Goal: Transaction & Acquisition: Book appointment/travel/reservation

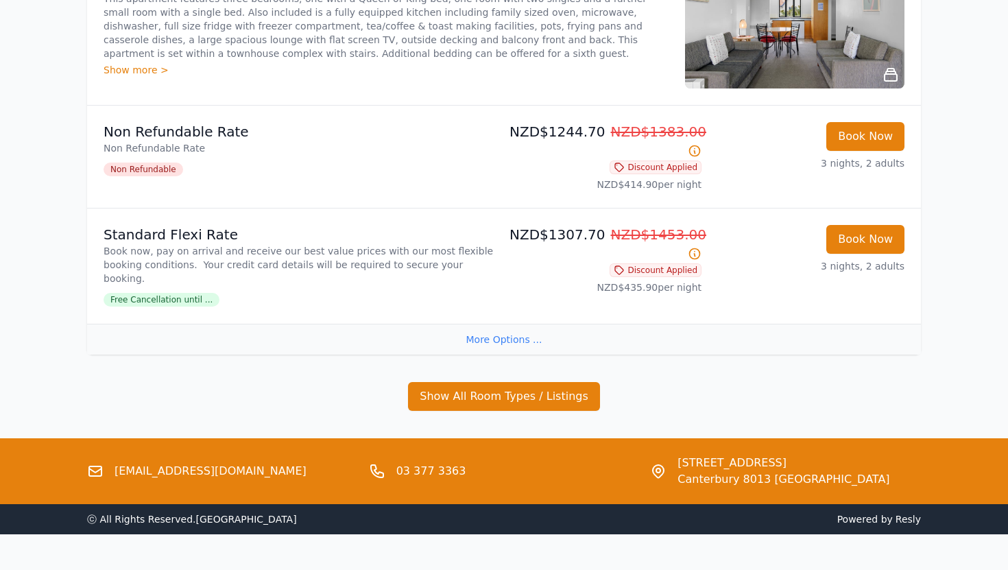
scroll to position [367, 0]
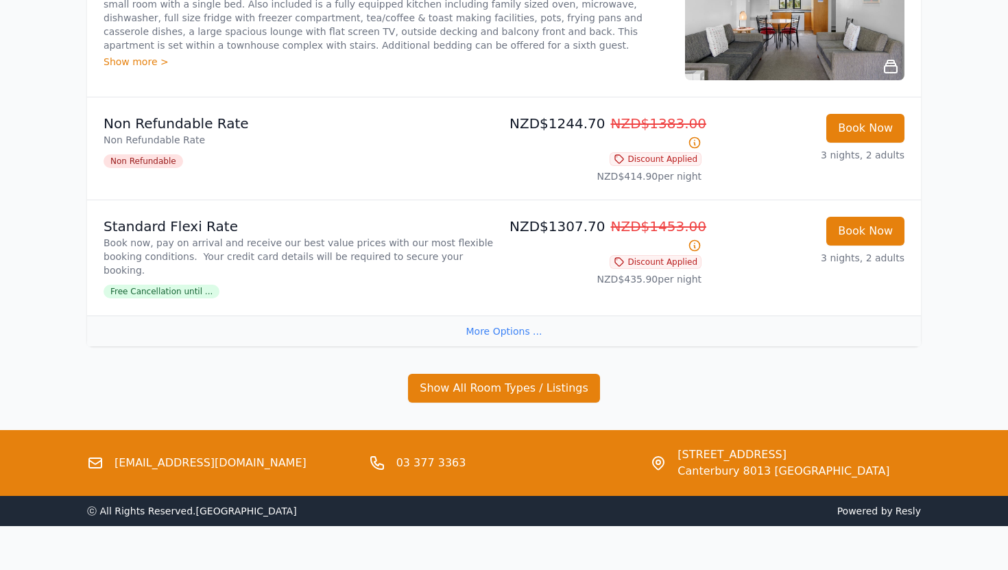
click at [513, 318] on div "More Options ..." at bounding box center [504, 330] width 834 height 31
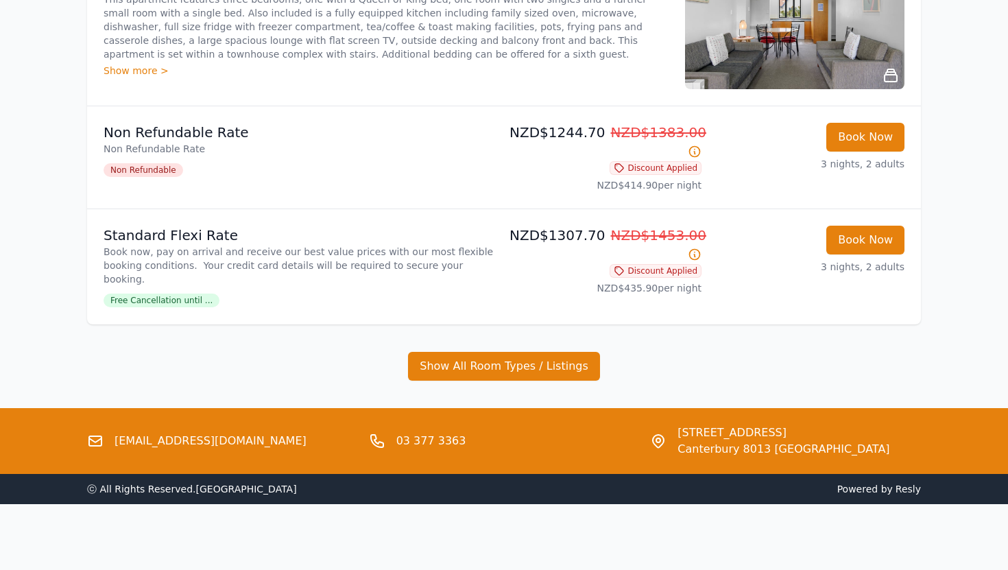
scroll to position [343, 0]
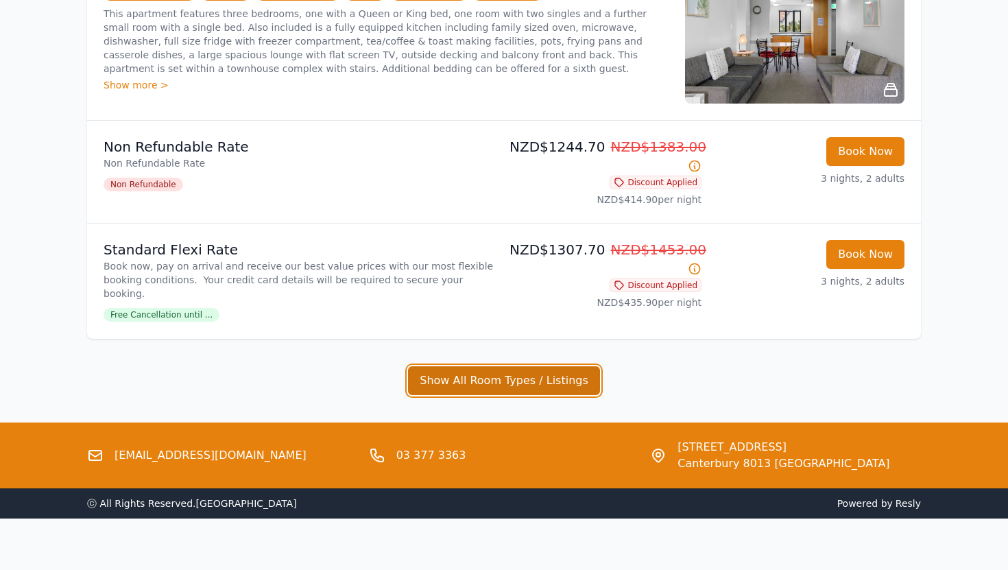
click at [499, 366] on button "Show All Room Types / Listings" at bounding box center [504, 380] width 192 height 29
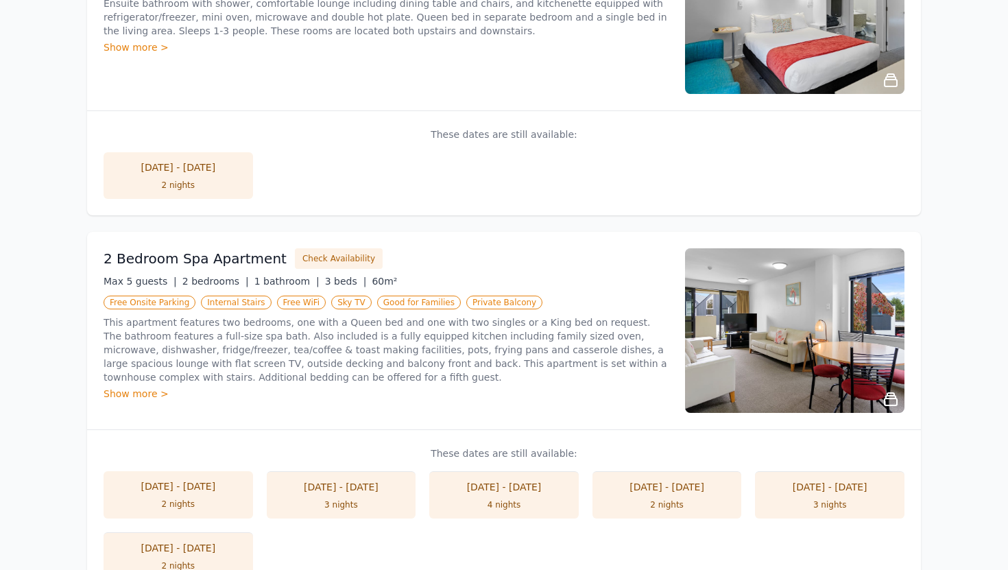
scroll to position [786, 0]
click at [136, 386] on div "Show more >" at bounding box center [386, 393] width 565 height 14
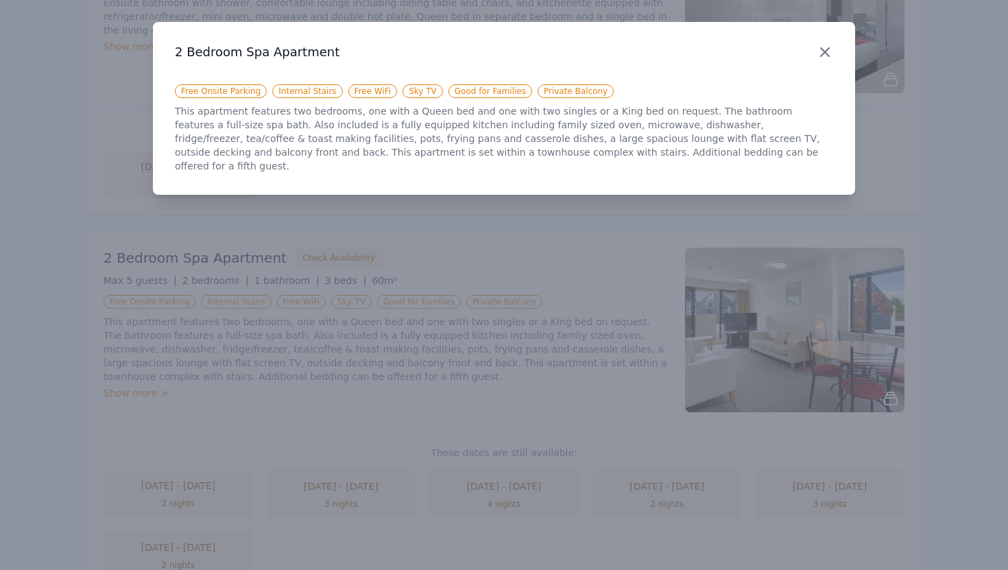
click at [827, 48] on icon "button" at bounding box center [824, 52] width 16 height 16
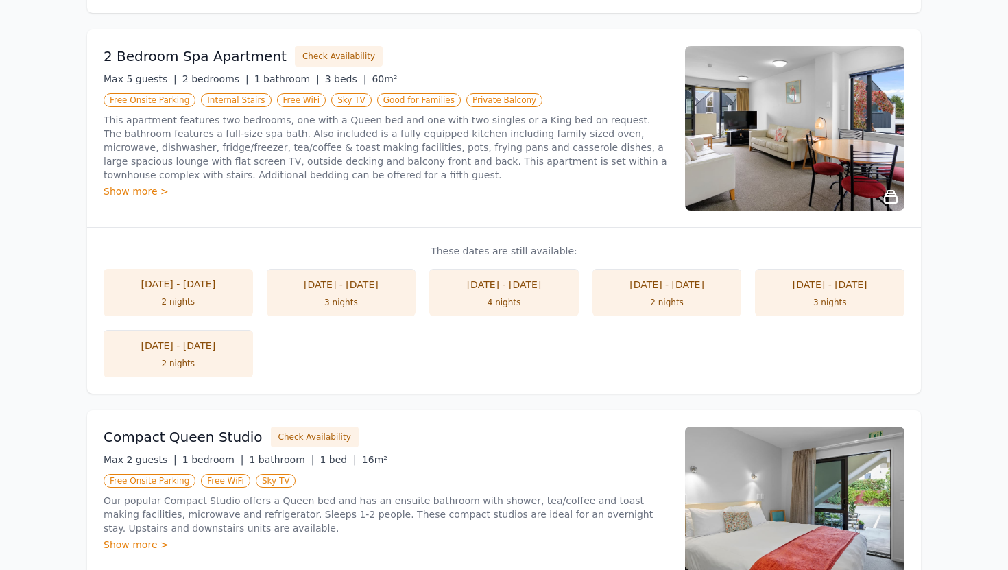
scroll to position [992, 0]
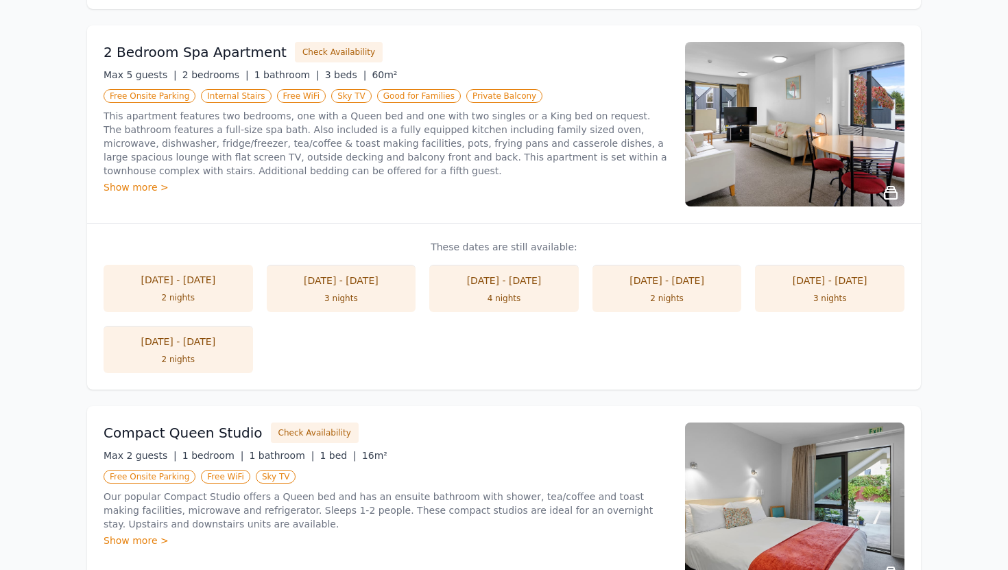
click at [208, 354] on div "2 nights" at bounding box center [178, 359] width 122 height 11
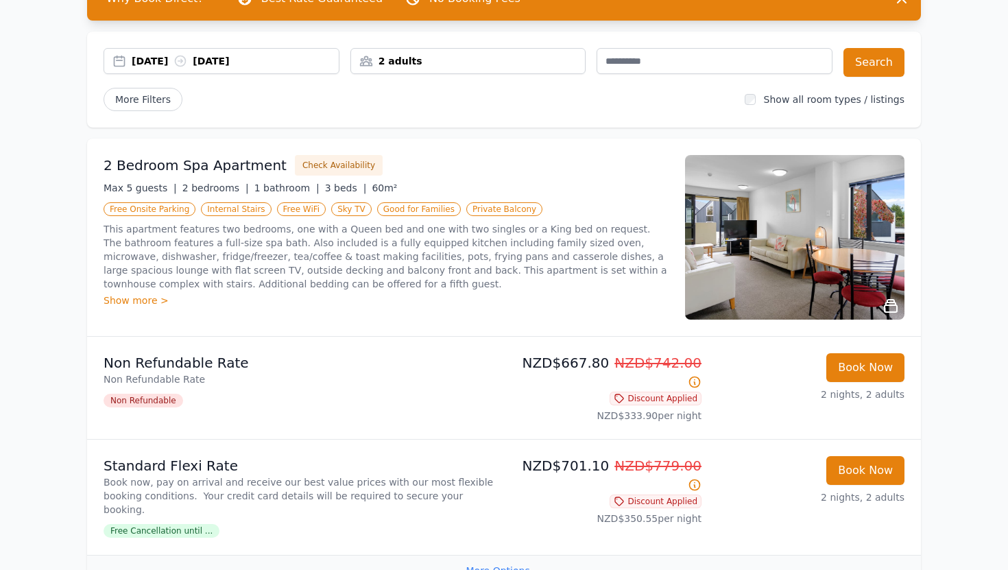
scroll to position [128, 0]
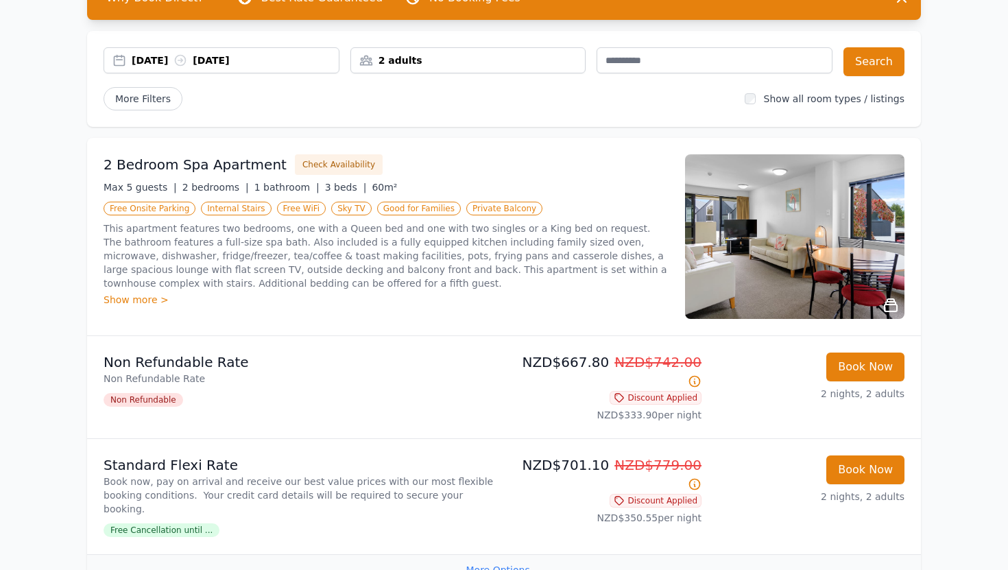
click at [152, 302] on div "Show more >" at bounding box center [386, 300] width 565 height 14
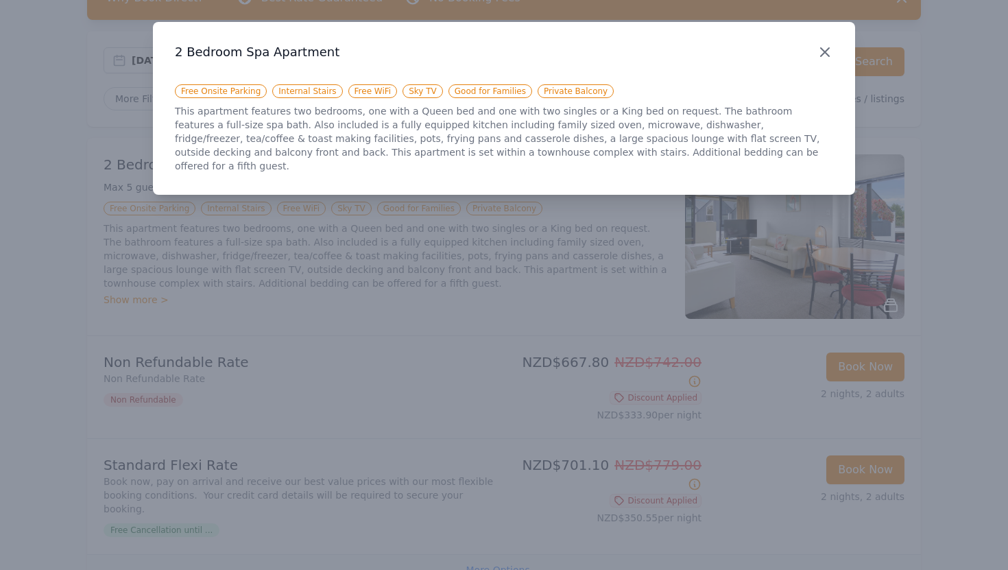
click at [824, 53] on icon "button" at bounding box center [825, 52] width 8 height 8
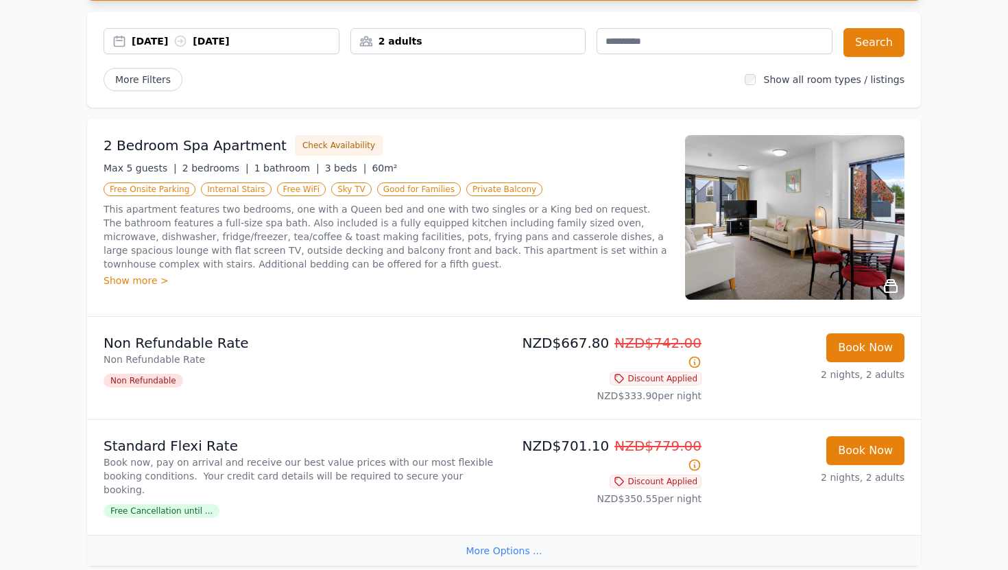
scroll to position [149, 0]
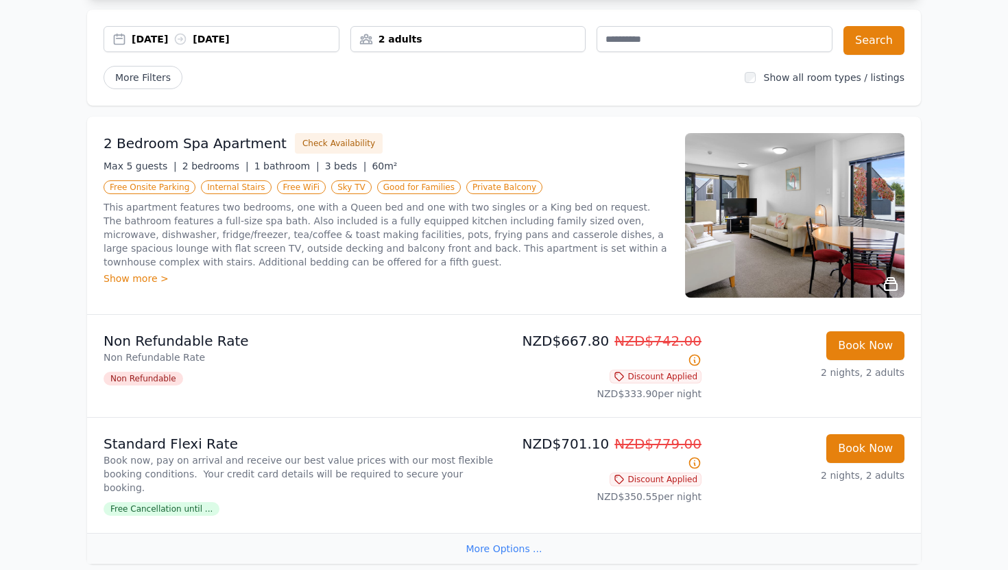
click at [255, 38] on div "[DATE] [DATE]" at bounding box center [235, 39] width 207 height 14
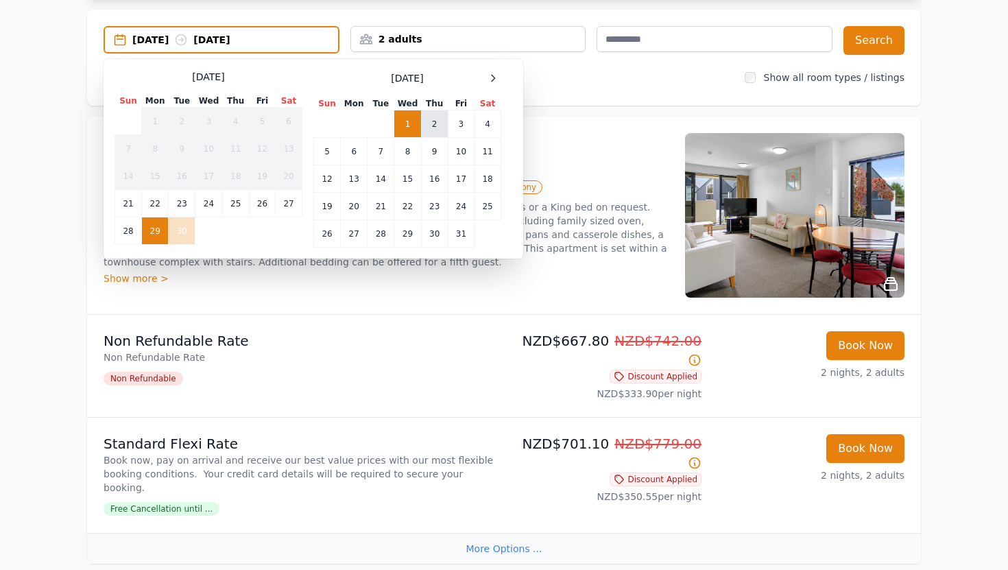
click at [433, 114] on td "2" at bounding box center [434, 123] width 27 height 27
click at [353, 292] on div "2 Bedroom Spa Apartment Check Availability Max 5 guests | 2 bedrooms | 1 bathro…" at bounding box center [386, 215] width 565 height 165
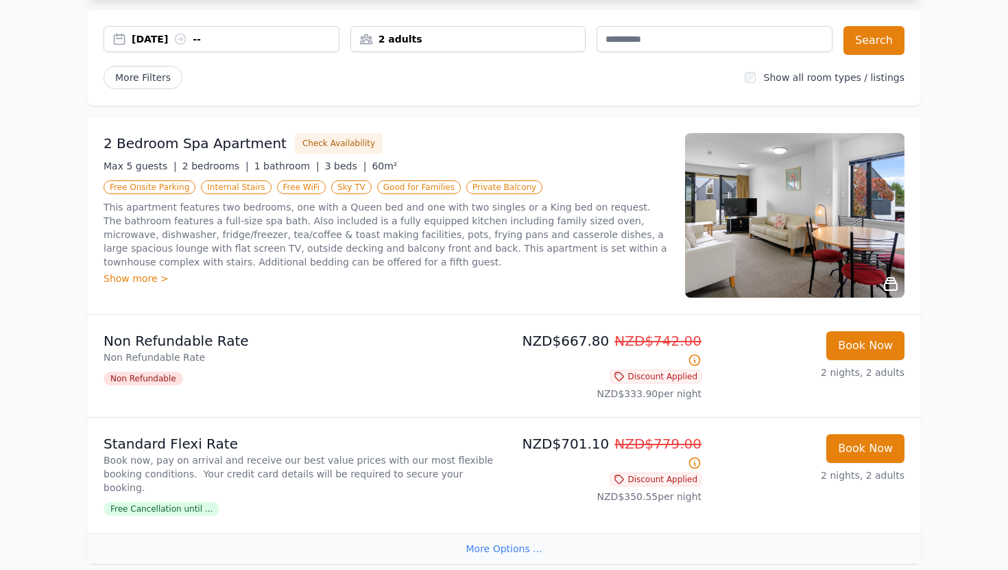
click at [231, 37] on div "[DATE] --" at bounding box center [235, 39] width 207 height 14
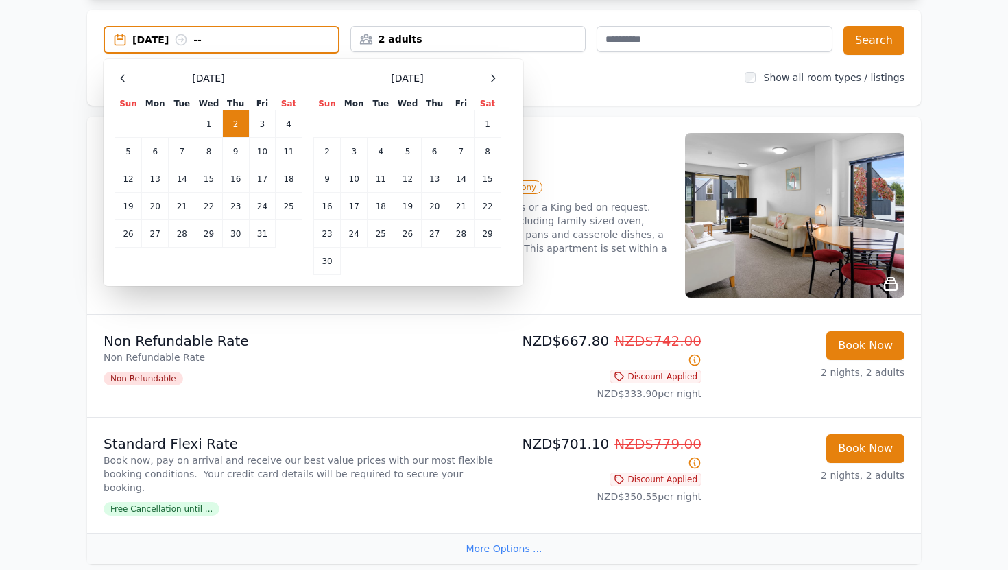
click at [238, 121] on td "2" at bounding box center [235, 123] width 27 height 27
click at [136, 40] on div "[DATE] --" at bounding box center [235, 40] width 206 height 14
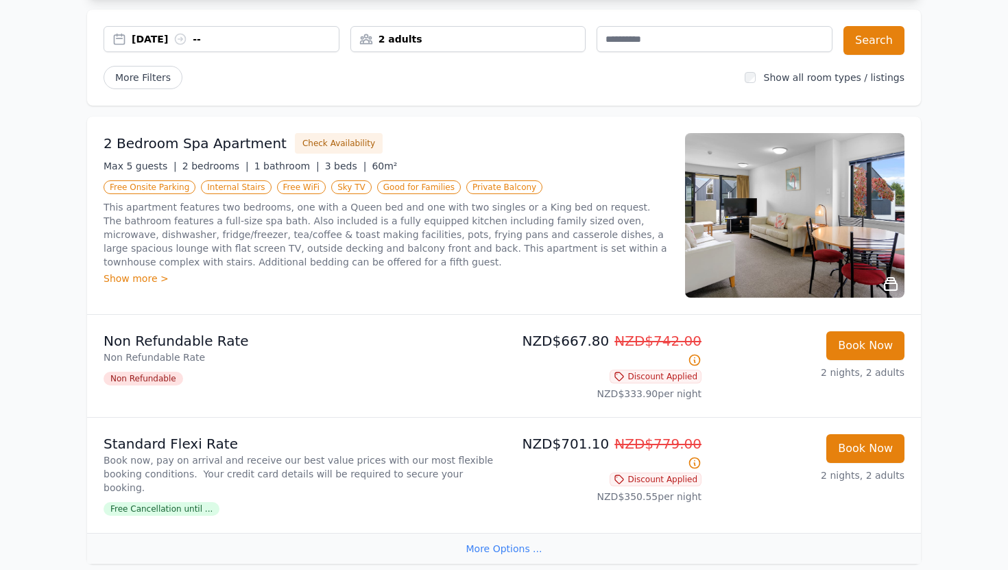
click at [189, 36] on div "[DATE] --" at bounding box center [235, 39] width 207 height 14
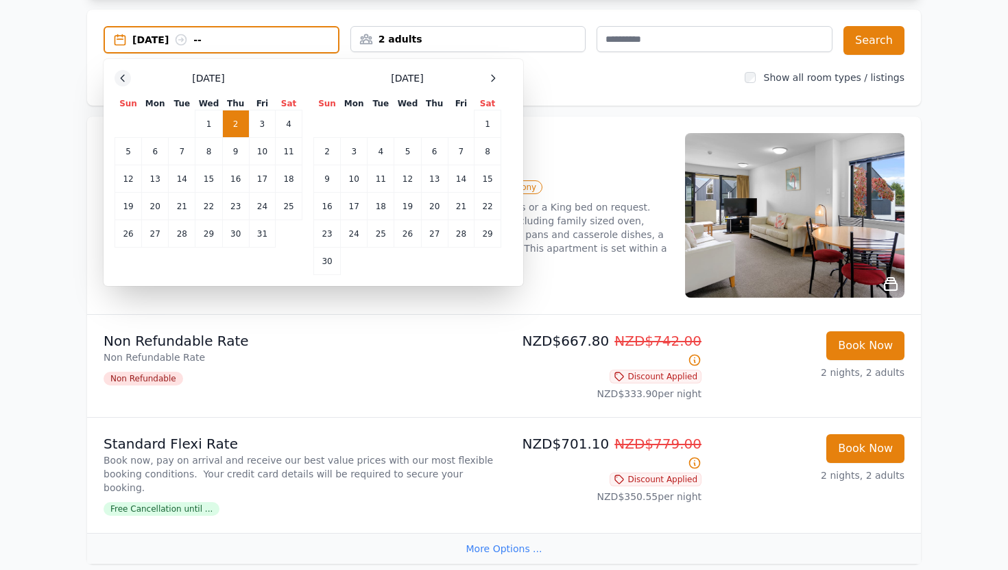
click at [123, 75] on icon at bounding box center [122, 78] width 3 height 6
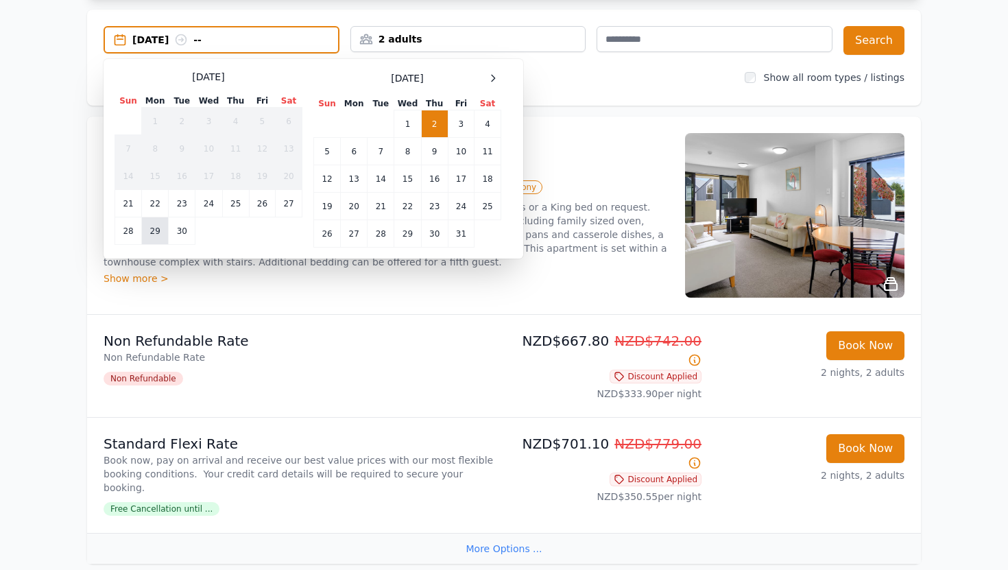
click at [152, 232] on td "29" at bounding box center [155, 230] width 27 height 27
click at [239, 39] on div "[DATE] --" at bounding box center [235, 40] width 206 height 14
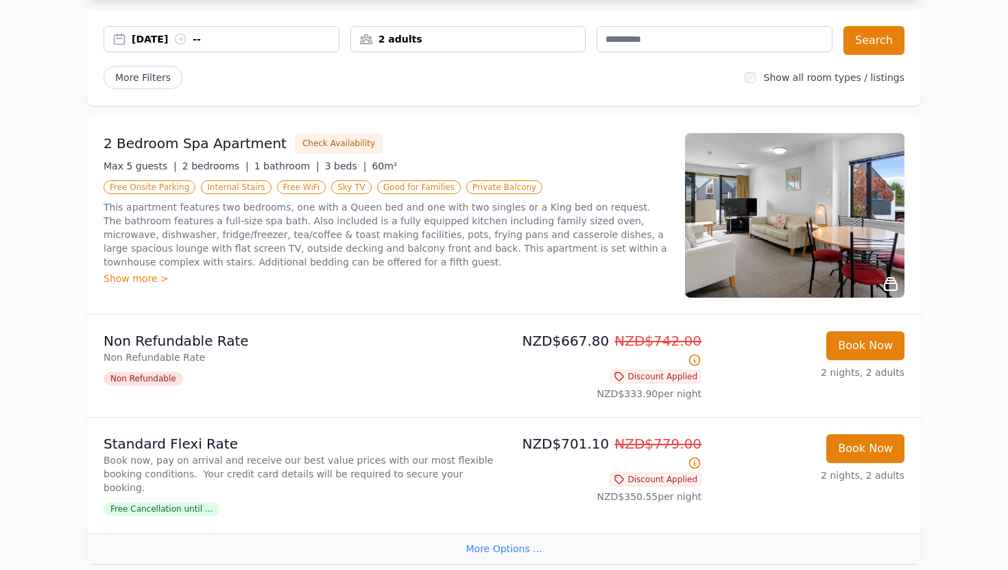
click at [237, 37] on div "[DATE] --" at bounding box center [235, 39] width 207 height 14
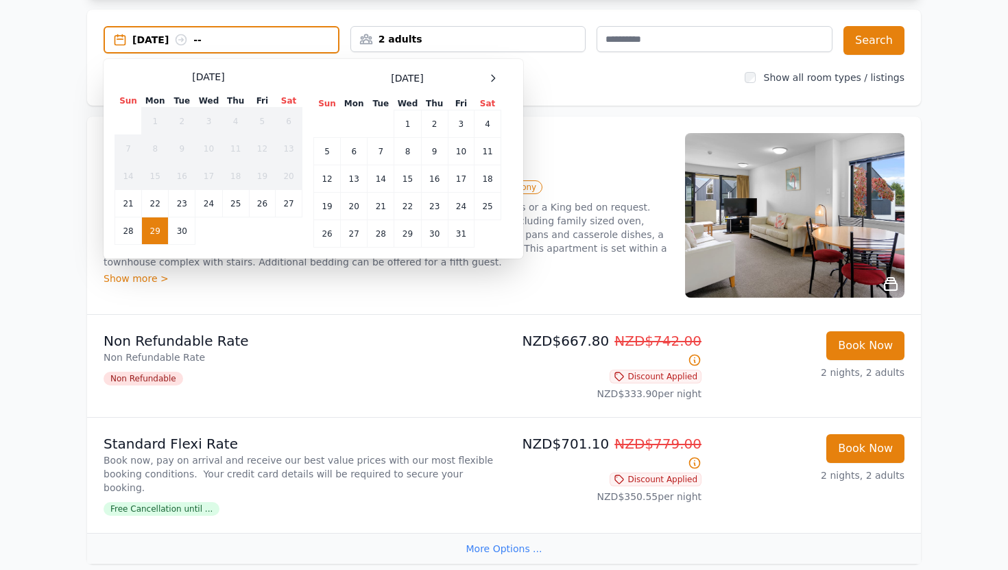
click at [242, 34] on div "[DATE] --" at bounding box center [235, 40] width 206 height 14
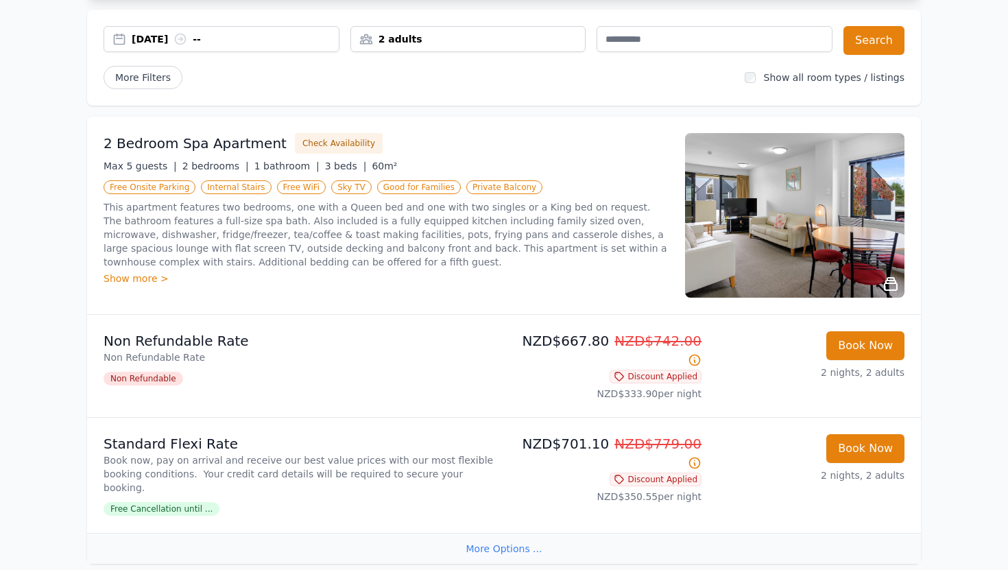
click at [242, 34] on div "[DATE] --" at bounding box center [235, 39] width 207 height 14
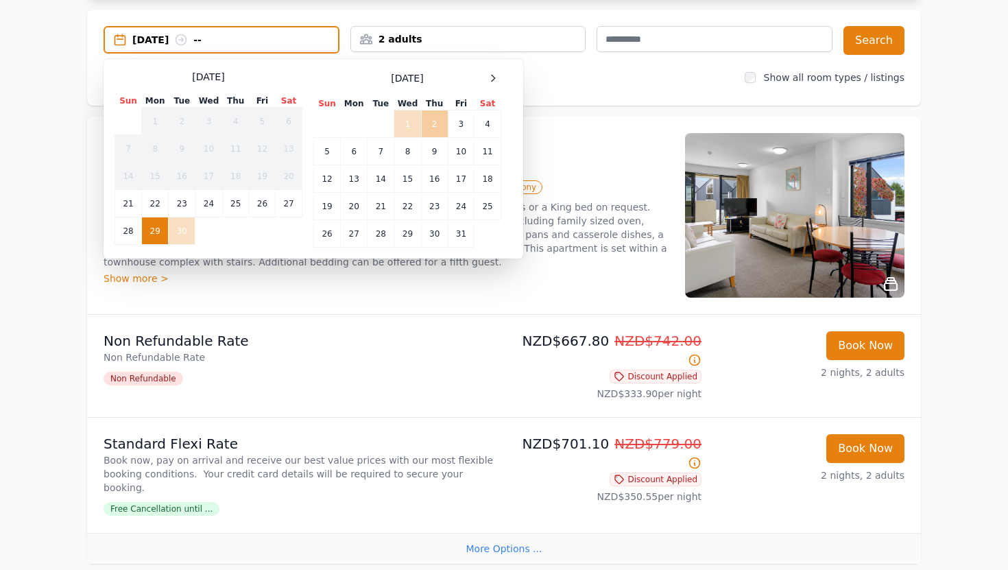
click at [431, 122] on td "2" at bounding box center [434, 123] width 27 height 27
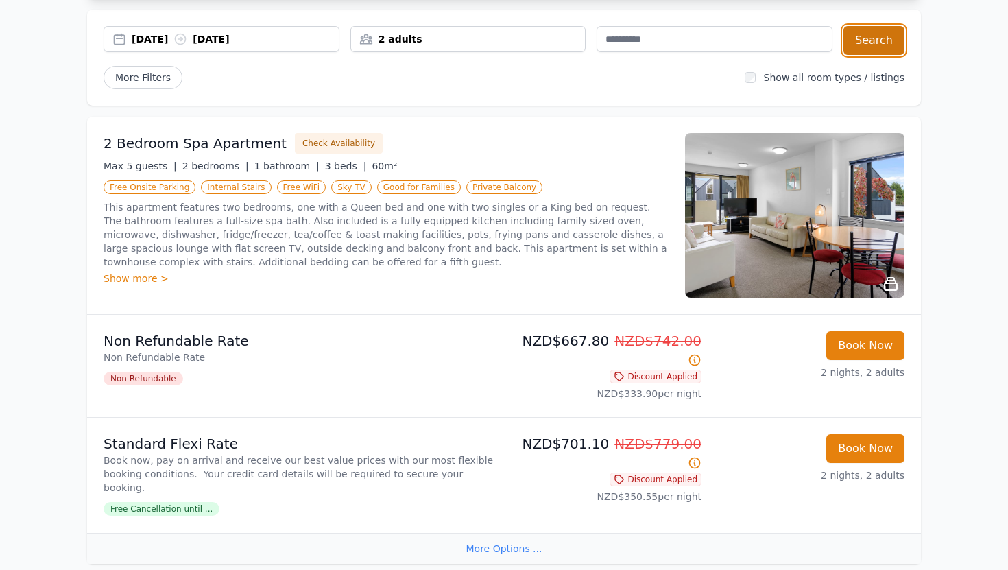
click at [871, 40] on button "Search" at bounding box center [873, 40] width 61 height 29
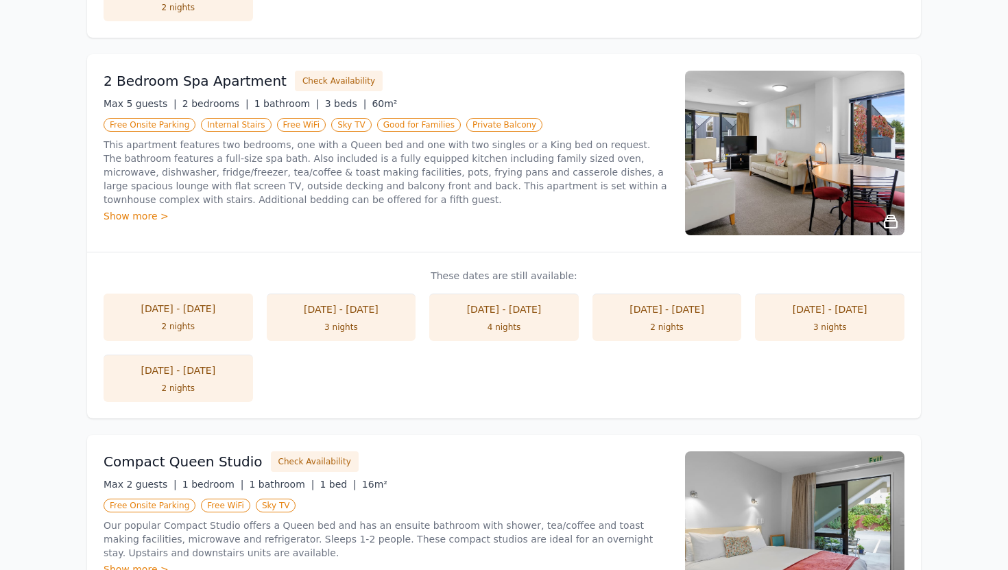
scroll to position [991, 0]
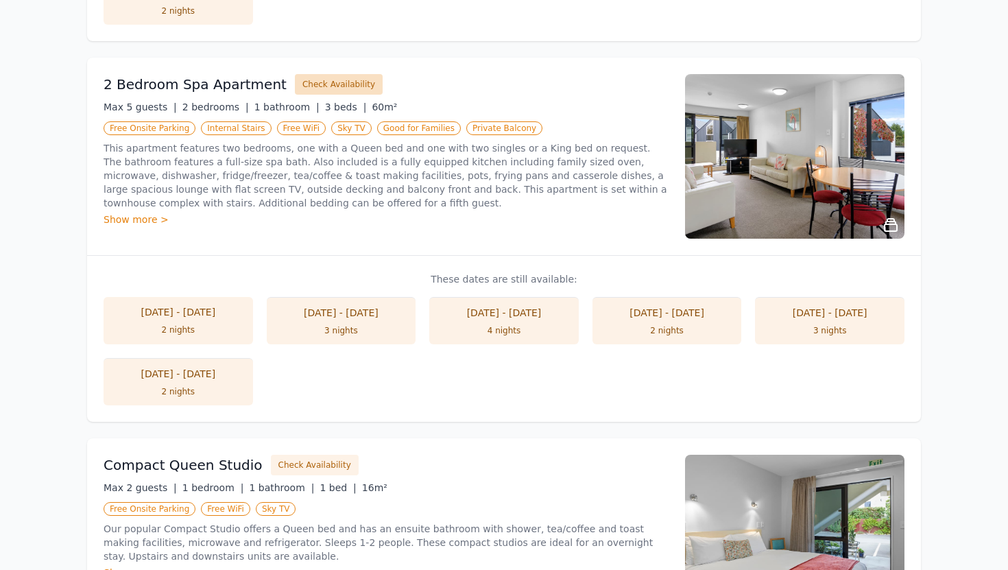
click at [322, 74] on button "Check Availability" at bounding box center [339, 84] width 88 height 21
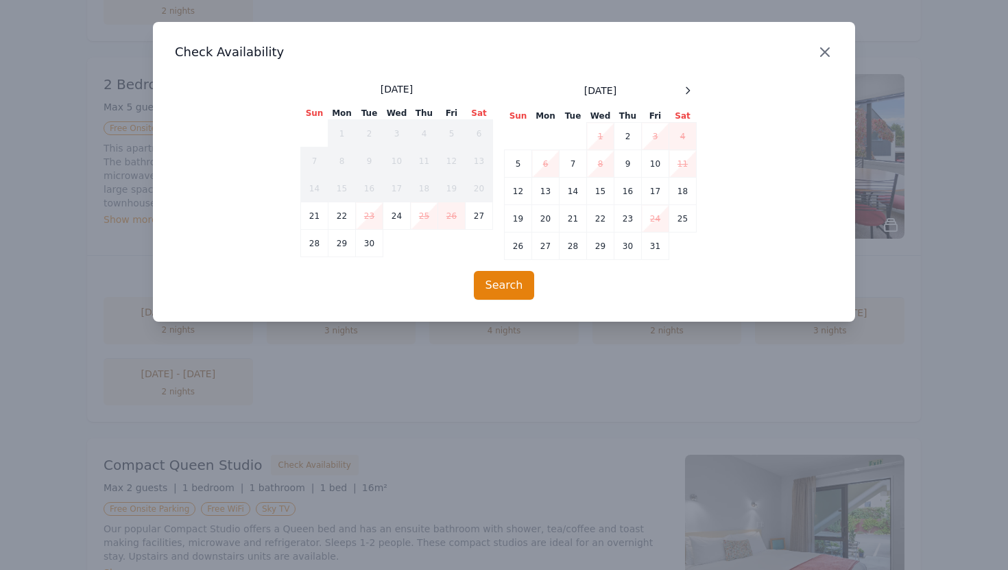
click at [823, 46] on icon "button" at bounding box center [824, 52] width 16 height 16
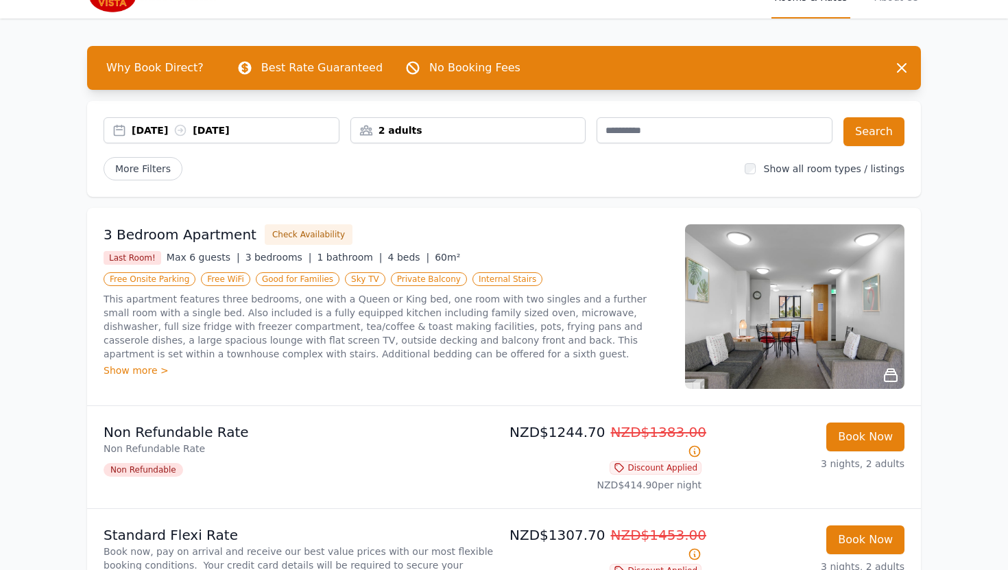
scroll to position [0, 0]
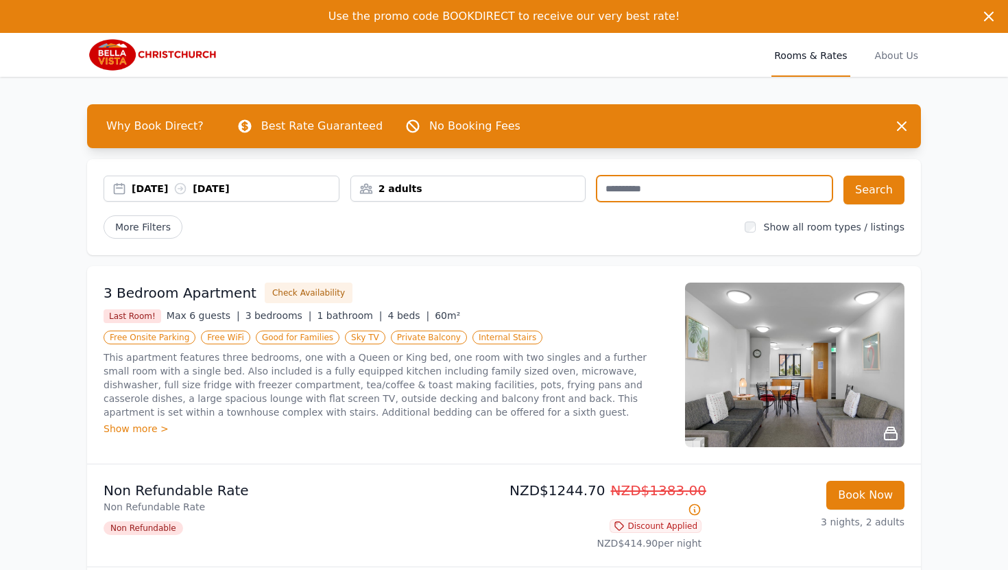
click at [615, 192] on input "text" at bounding box center [714, 188] width 236 height 26
type input "**********"
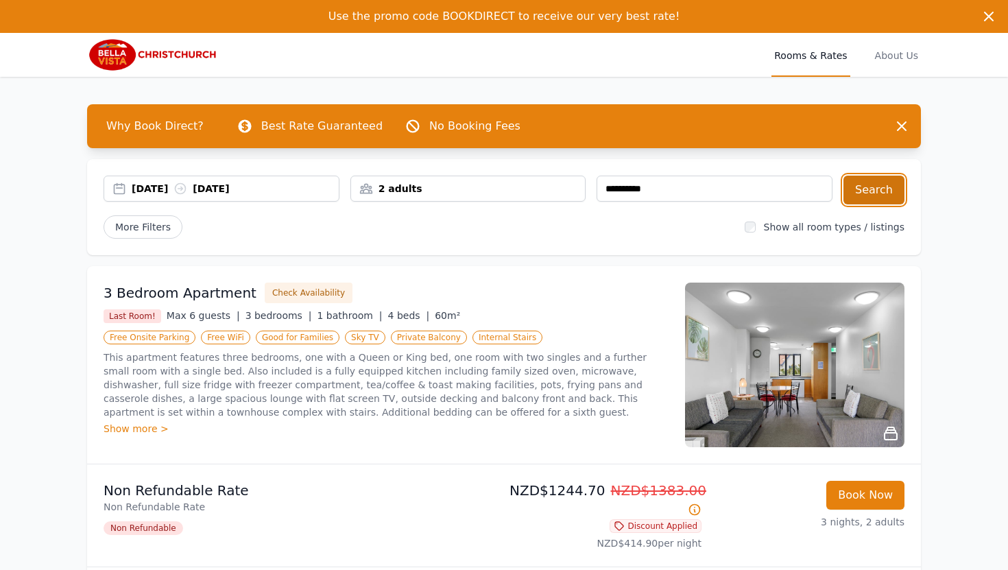
click at [865, 185] on button "Search" at bounding box center [873, 189] width 61 height 29
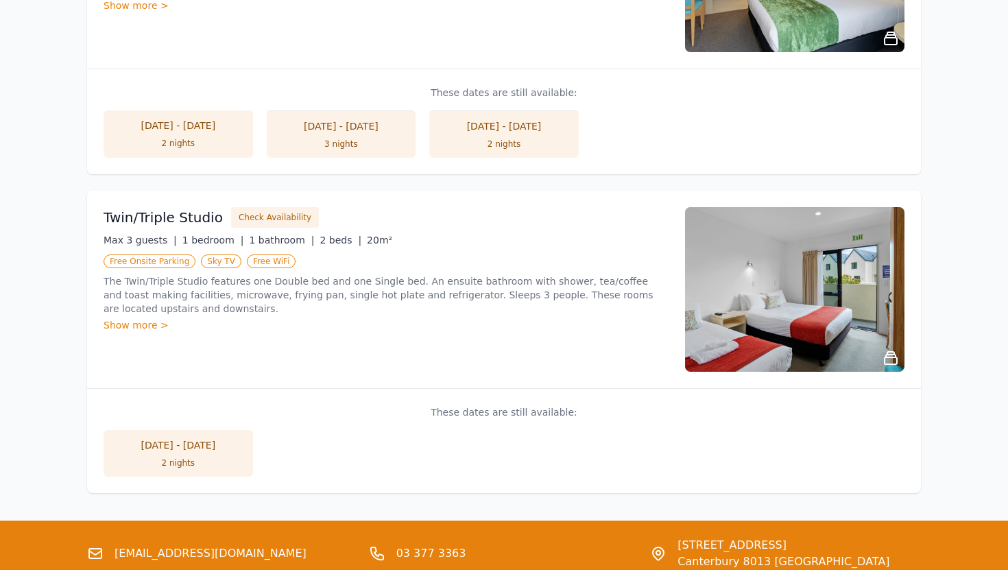
scroll to position [2035, 0]
